Goal: Task Accomplishment & Management: Manage account settings

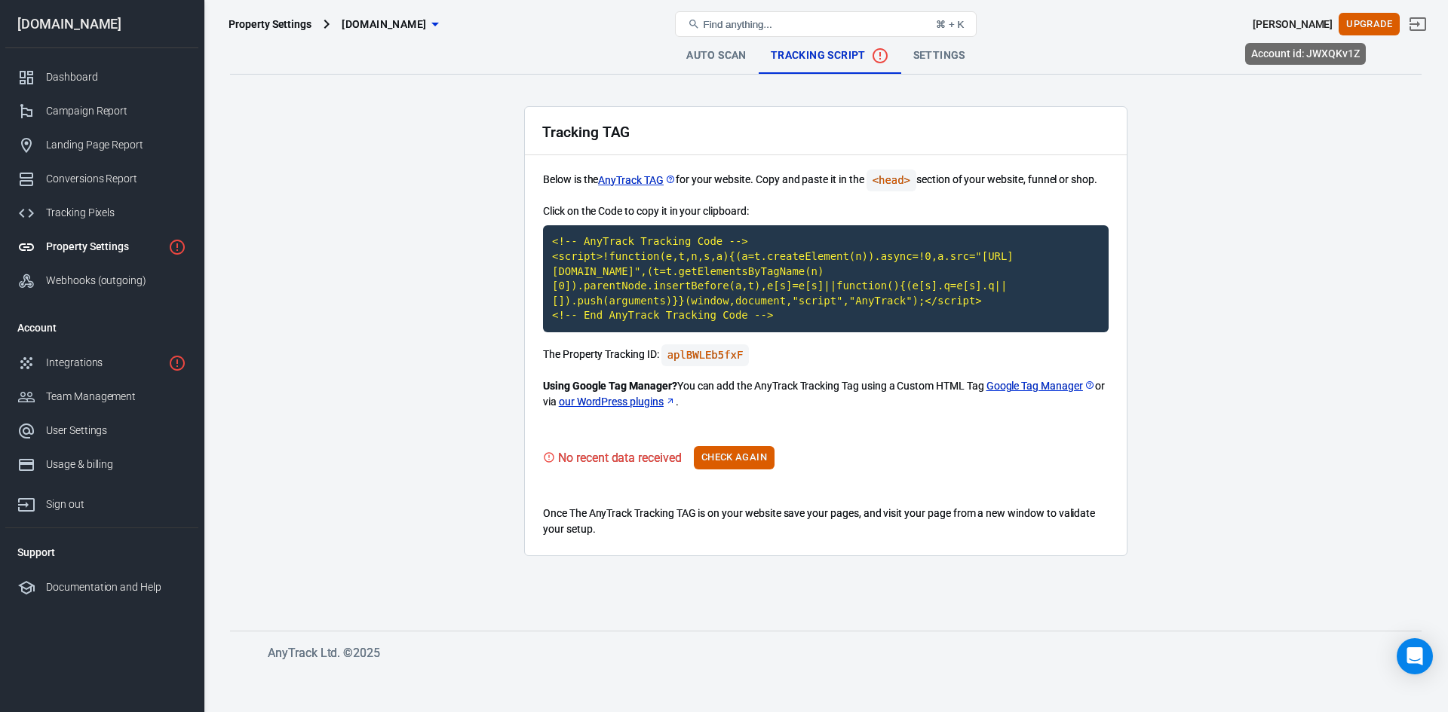
click at [1304, 25] on div "[PERSON_NAME]" at bounding box center [1292, 25] width 80 height 16
click at [718, 462] on button "Check Again" at bounding box center [734, 457] width 81 height 23
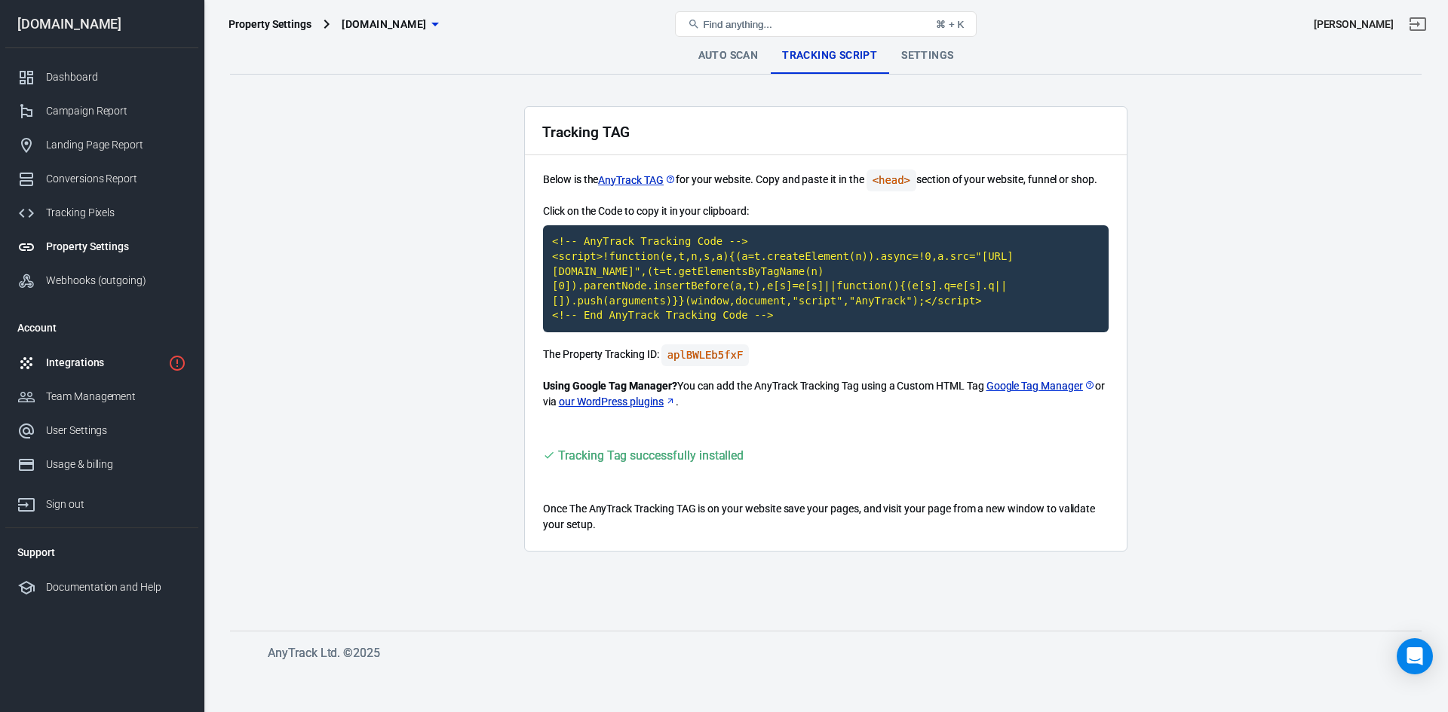
click at [82, 357] on div "Integrations" at bounding box center [104, 363] width 116 height 16
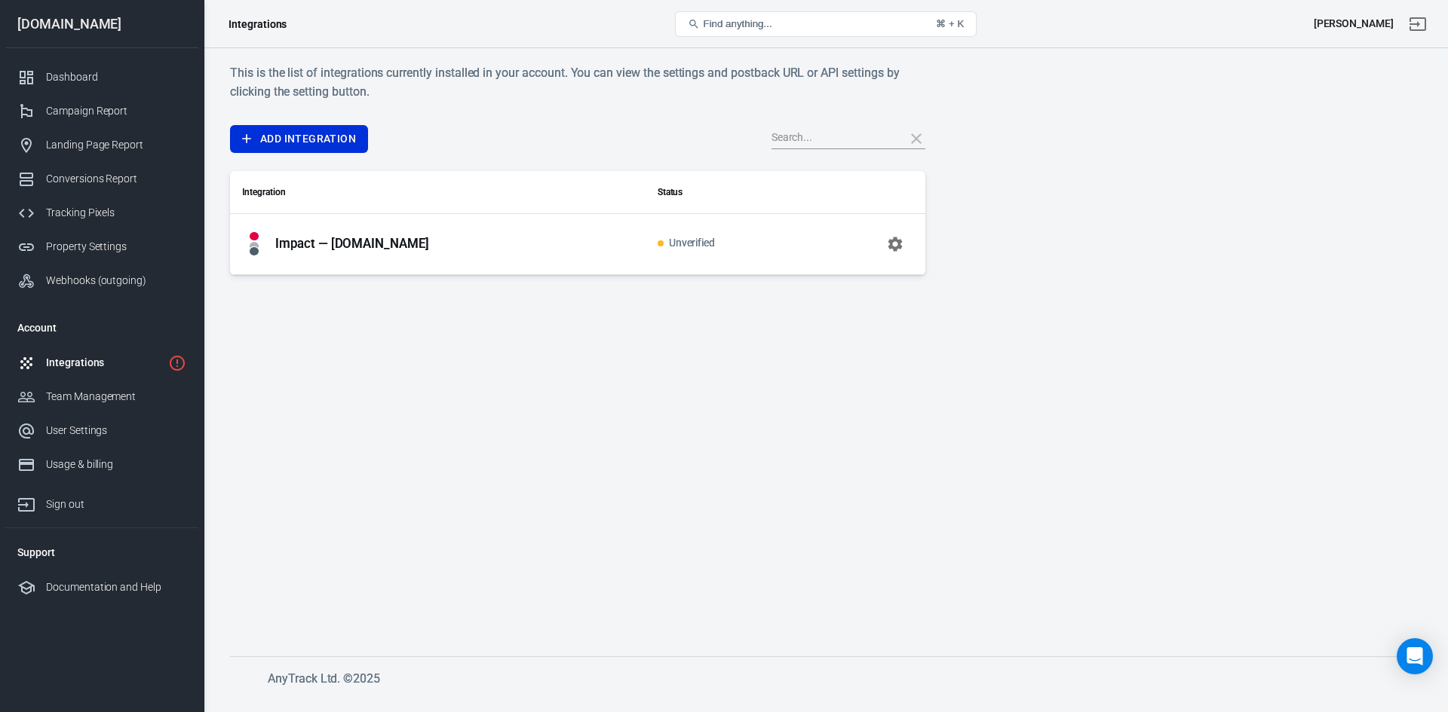
click at [550, 241] on div "Impact — [DOMAIN_NAME]" at bounding box center [437, 244] width 391 height 24
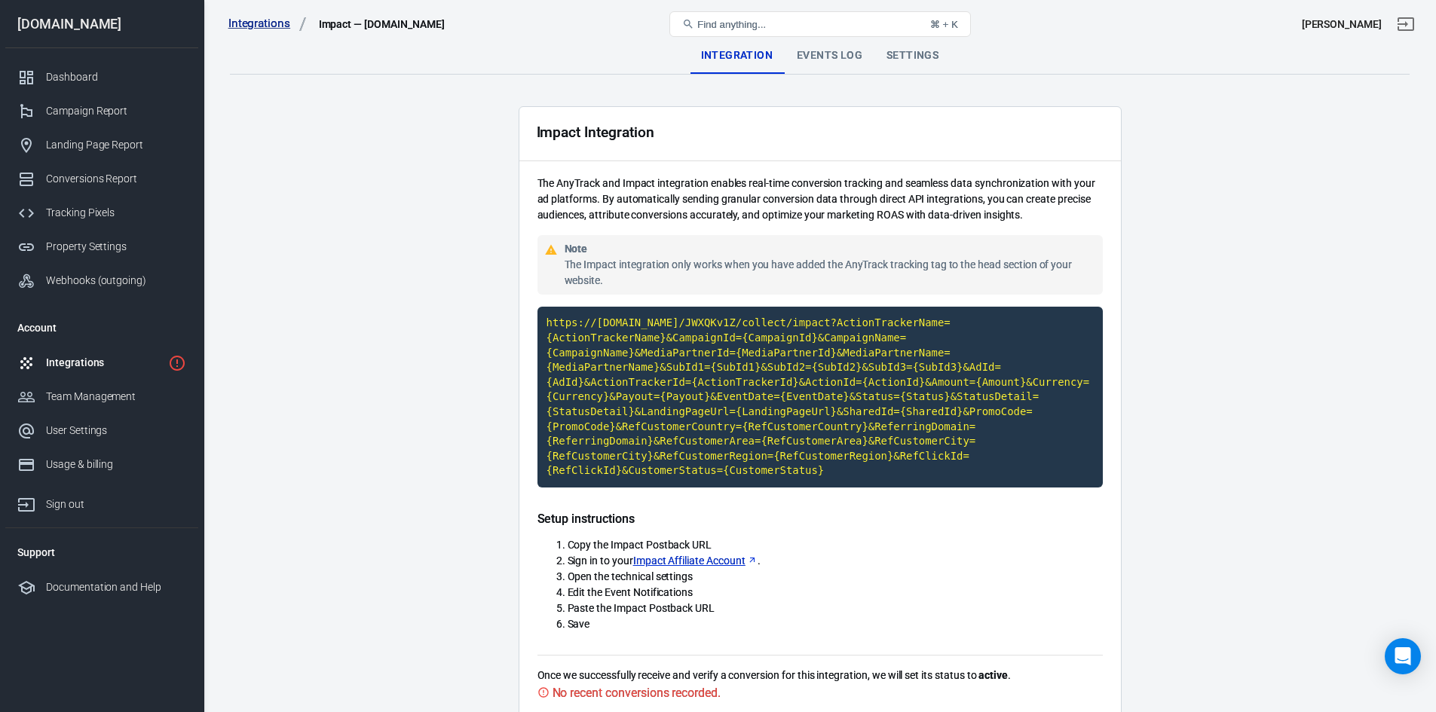
click at [78, 363] on div "Integrations" at bounding box center [104, 363] width 116 height 16
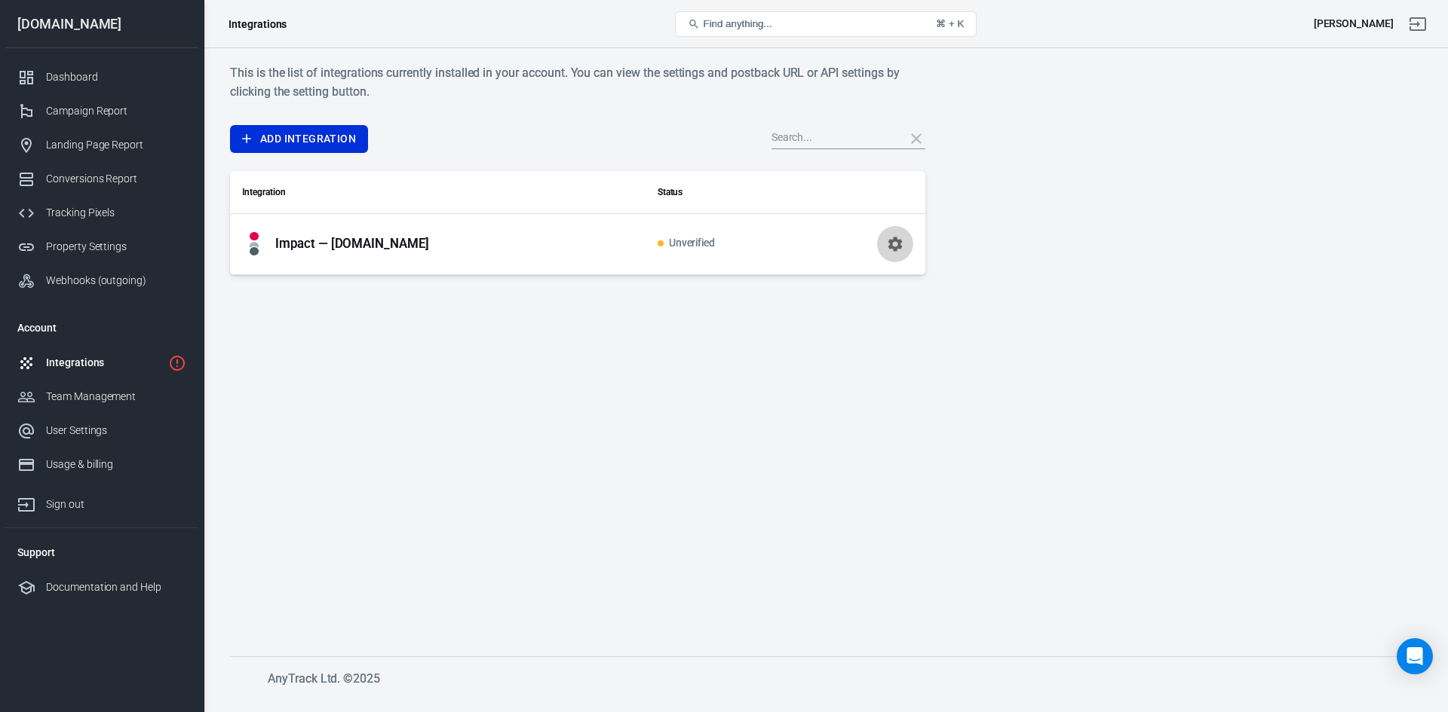
click at [888, 244] on icon "button" at bounding box center [895, 244] width 18 height 18
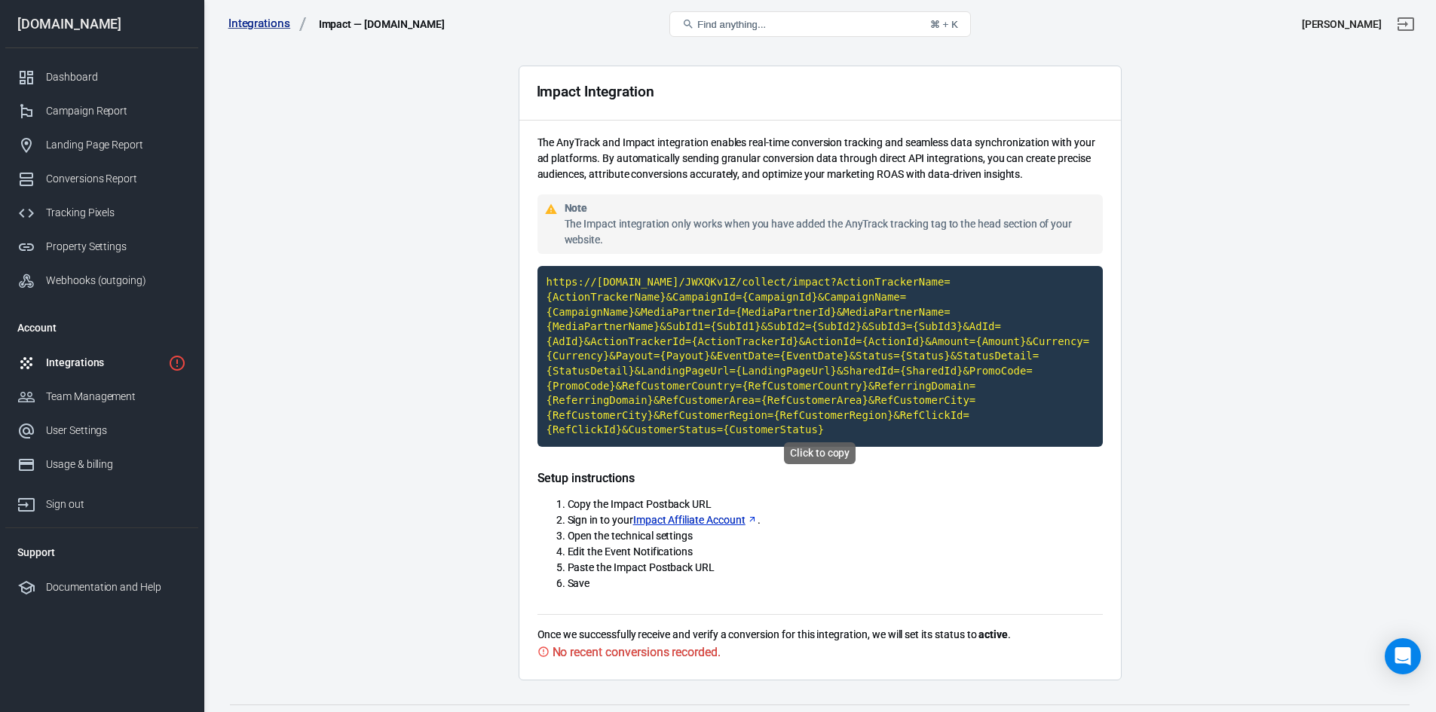
scroll to position [59, 0]
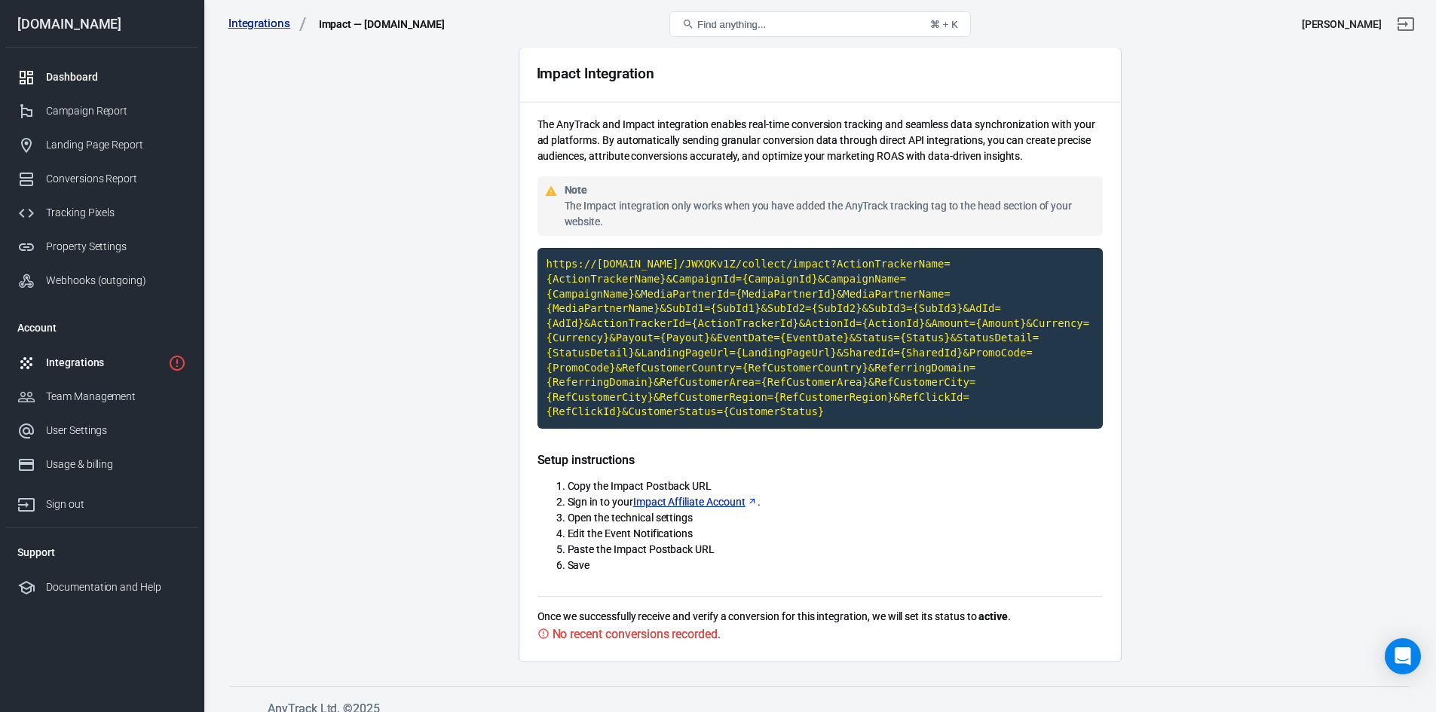
click at [87, 82] on div "Dashboard" at bounding box center [116, 77] width 140 height 16
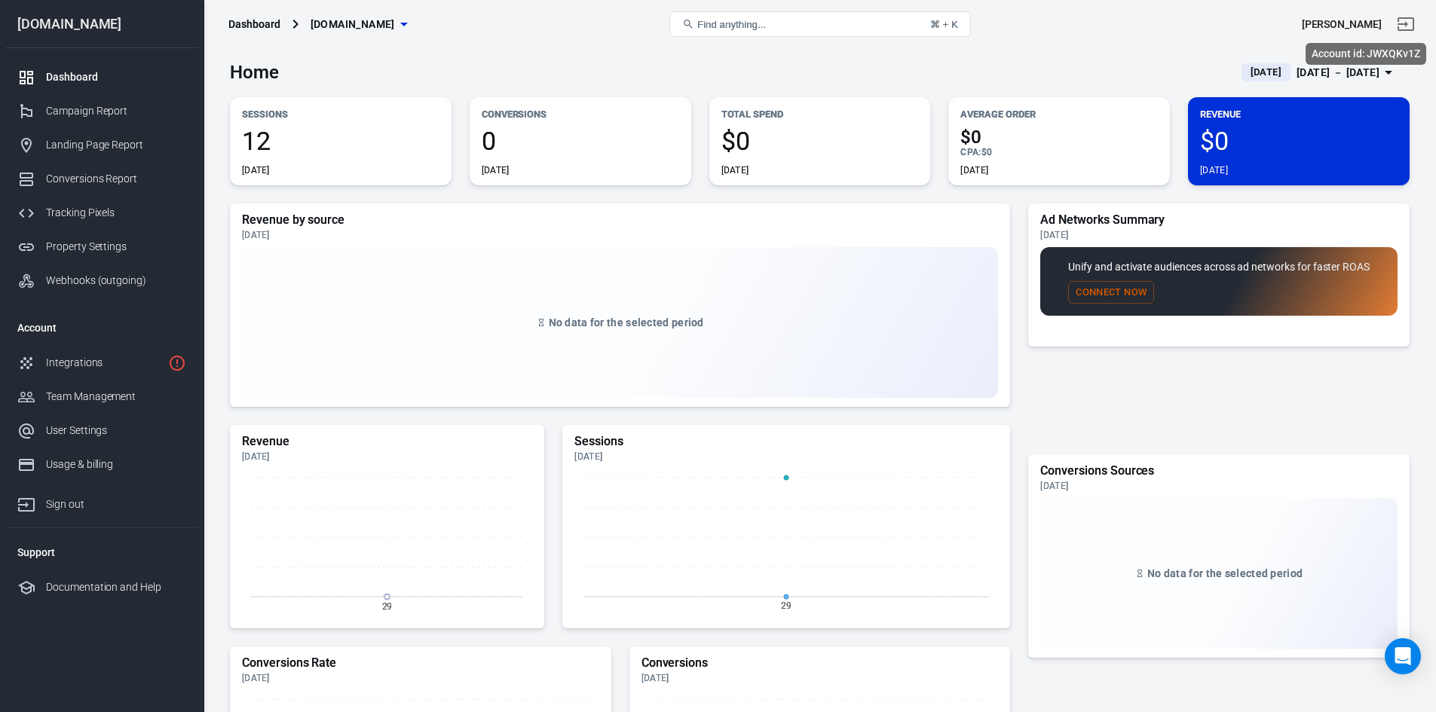
click at [1358, 17] on div "[PERSON_NAME]" at bounding box center [1342, 25] width 80 height 16
click at [1363, 23] on div "[PERSON_NAME]" at bounding box center [1342, 25] width 80 height 16
click at [1362, 23] on div "[PERSON_NAME]" at bounding box center [1342, 25] width 80 height 16
click at [96, 361] on div "Integrations" at bounding box center [104, 363] width 116 height 16
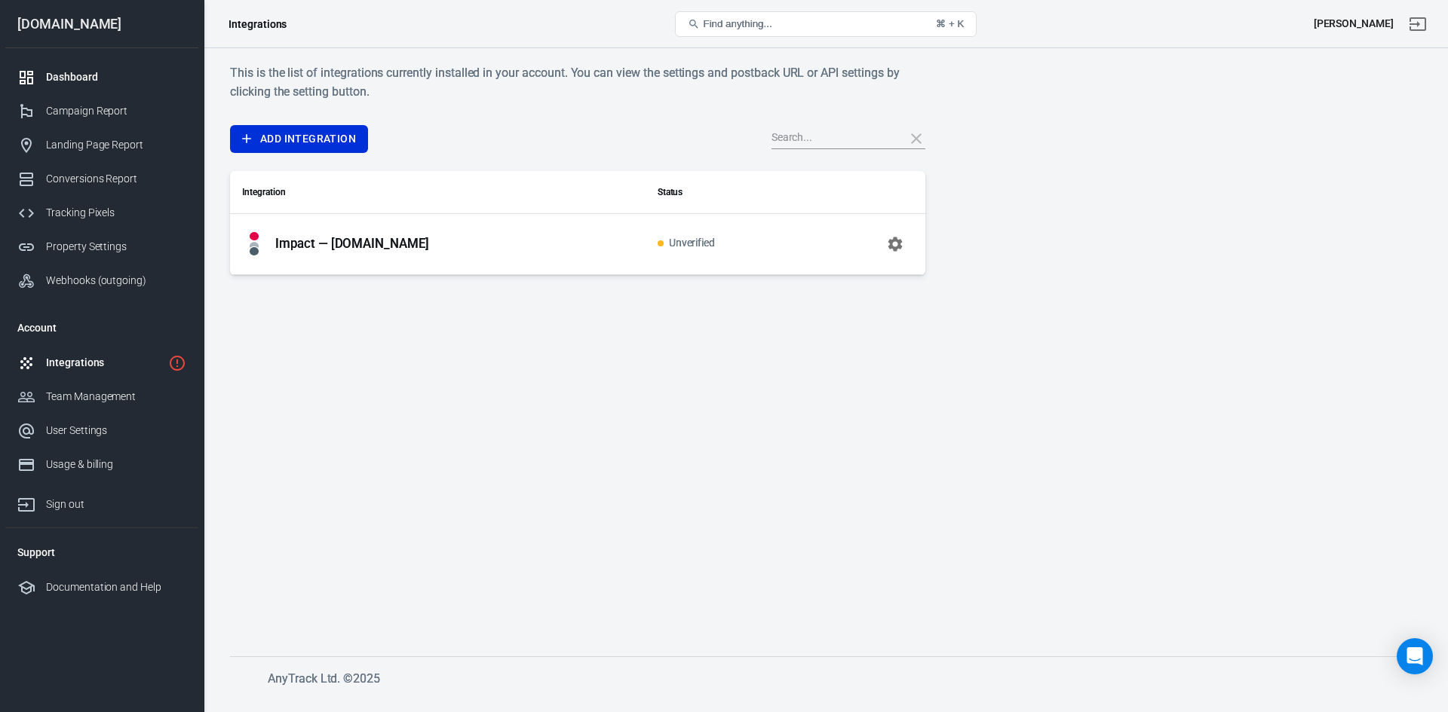
click at [88, 76] on div "Dashboard" at bounding box center [116, 77] width 140 height 16
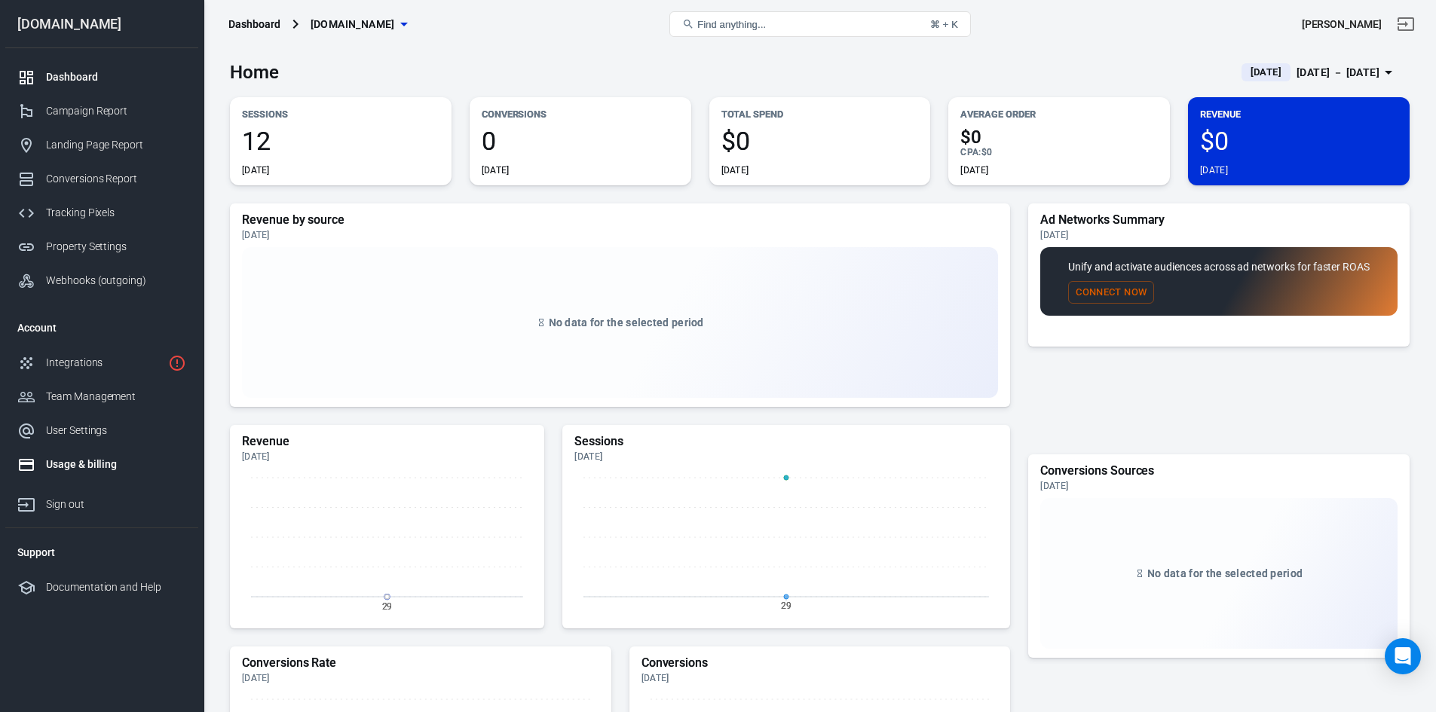
click at [80, 464] on div "Usage & billing" at bounding box center [116, 465] width 140 height 16
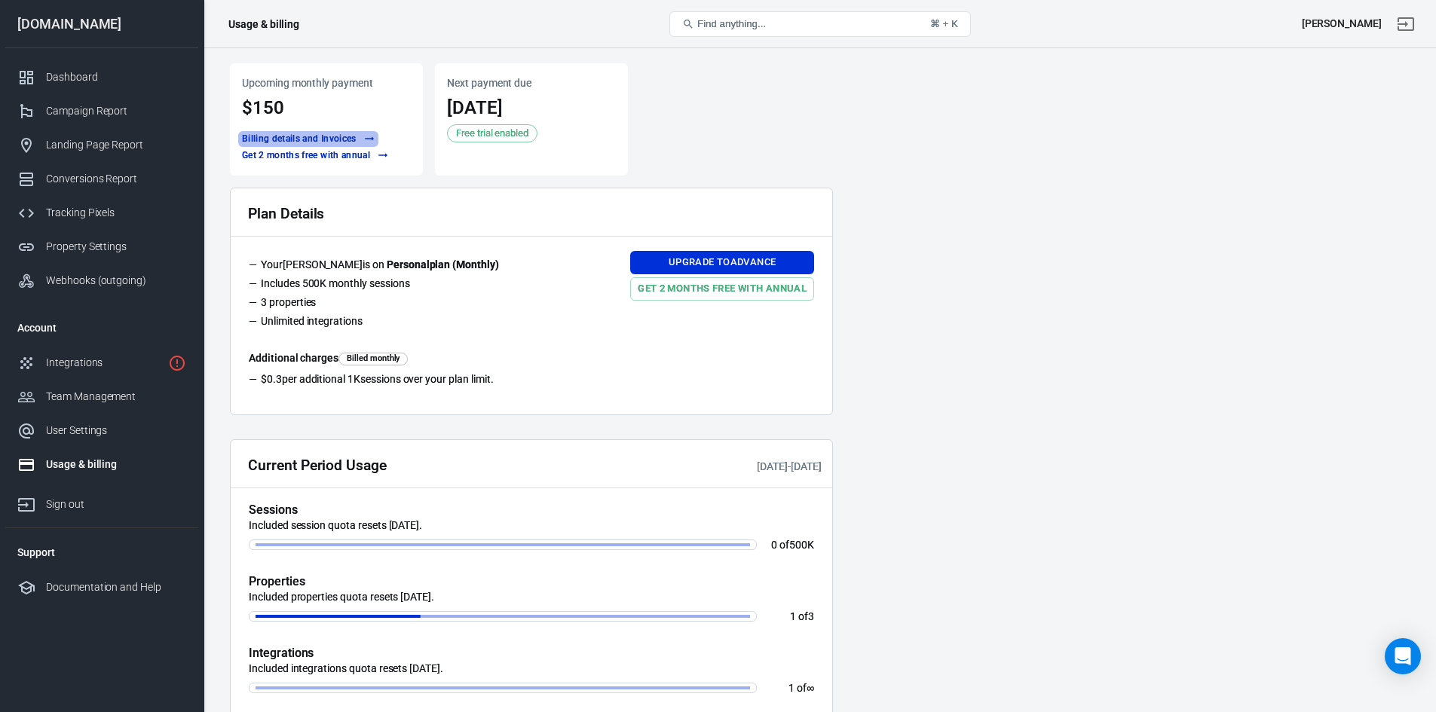
click at [337, 138] on button "Billing details and Invoices" at bounding box center [308, 139] width 140 height 16
click at [77, 358] on div "Integrations" at bounding box center [104, 363] width 116 height 16
